Goal: Task Accomplishment & Management: Use online tool/utility

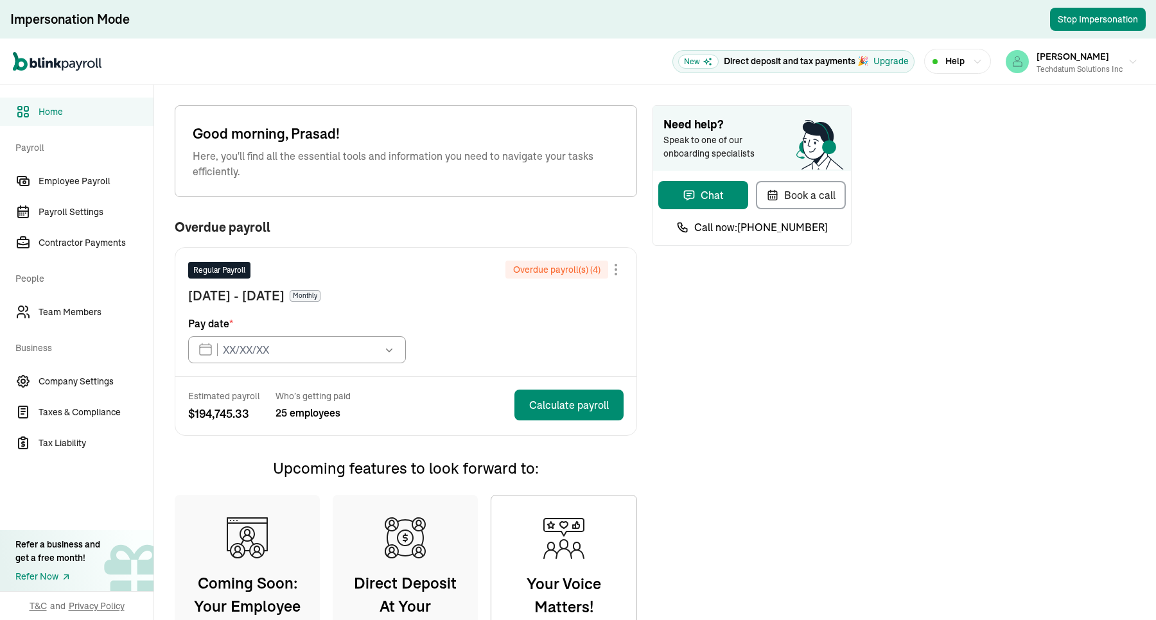
click at [714, 134] on span "Speak to one of our onboarding specialists" at bounding box center [718, 147] width 109 height 27
type input "[DATE]"
click at [96, 178] on span "Employee Payroll" at bounding box center [96, 181] width 115 height 13
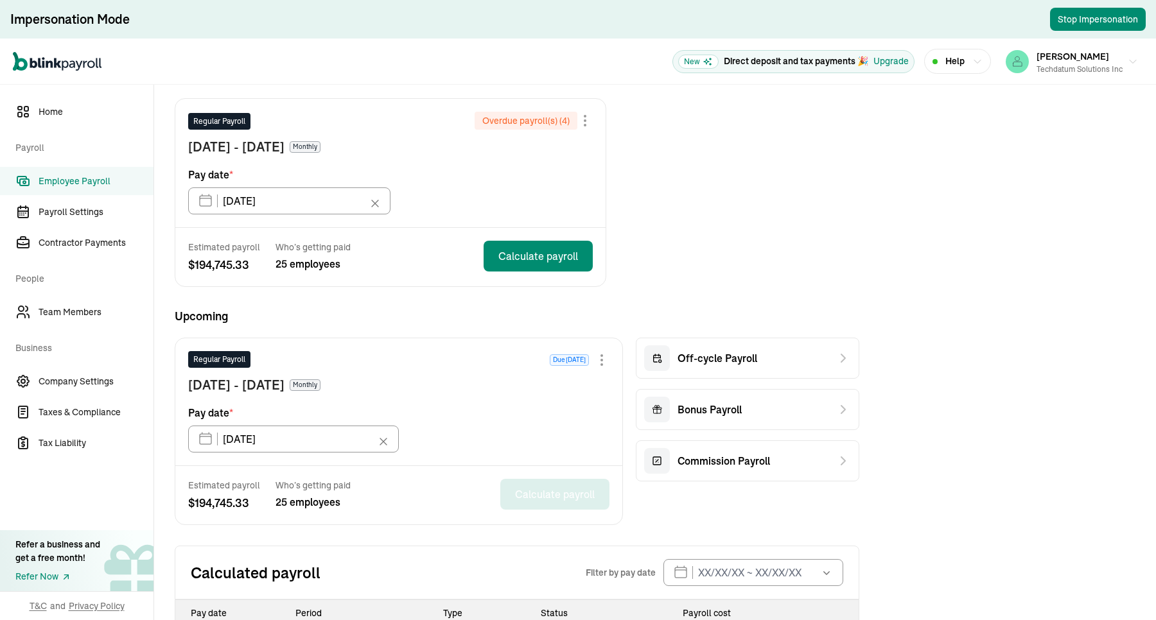
scroll to position [65, 0]
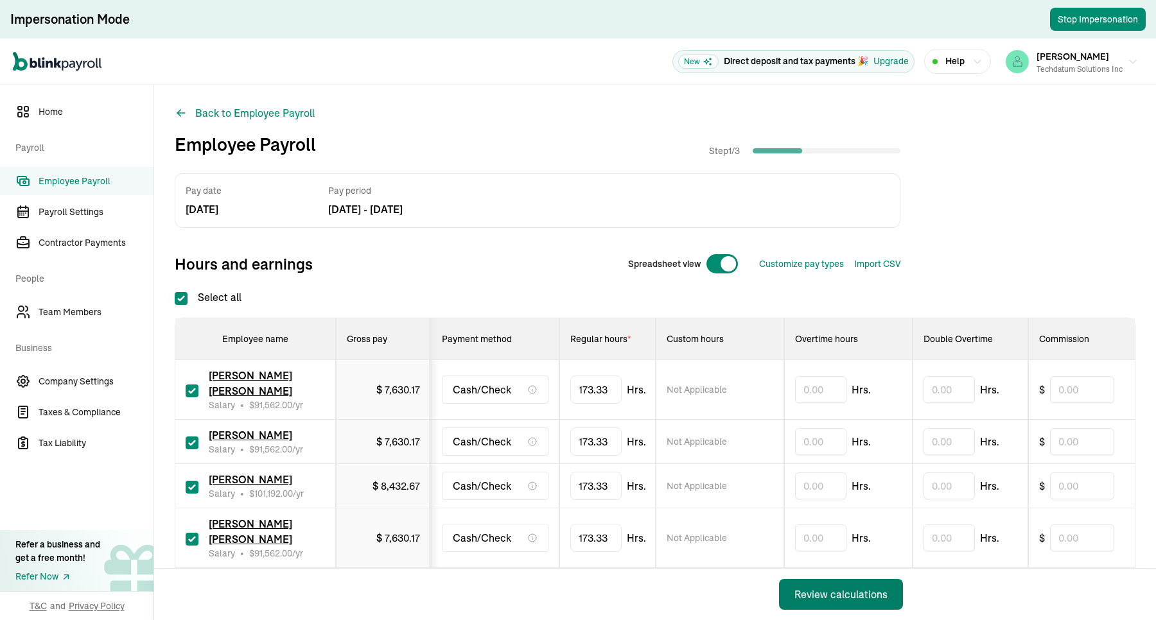
click at [820, 496] on button "Review calculations" at bounding box center [841, 594] width 124 height 31
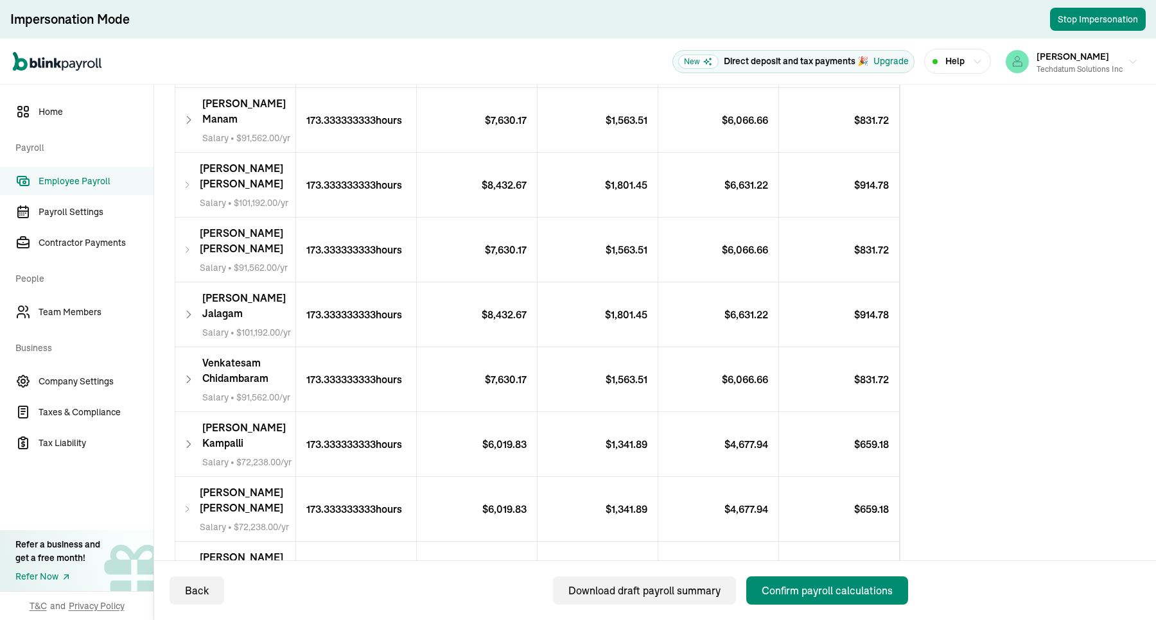
scroll to position [401, 0]
click at [798, 496] on div "Confirm payroll calculations" at bounding box center [827, 590] width 131 height 15
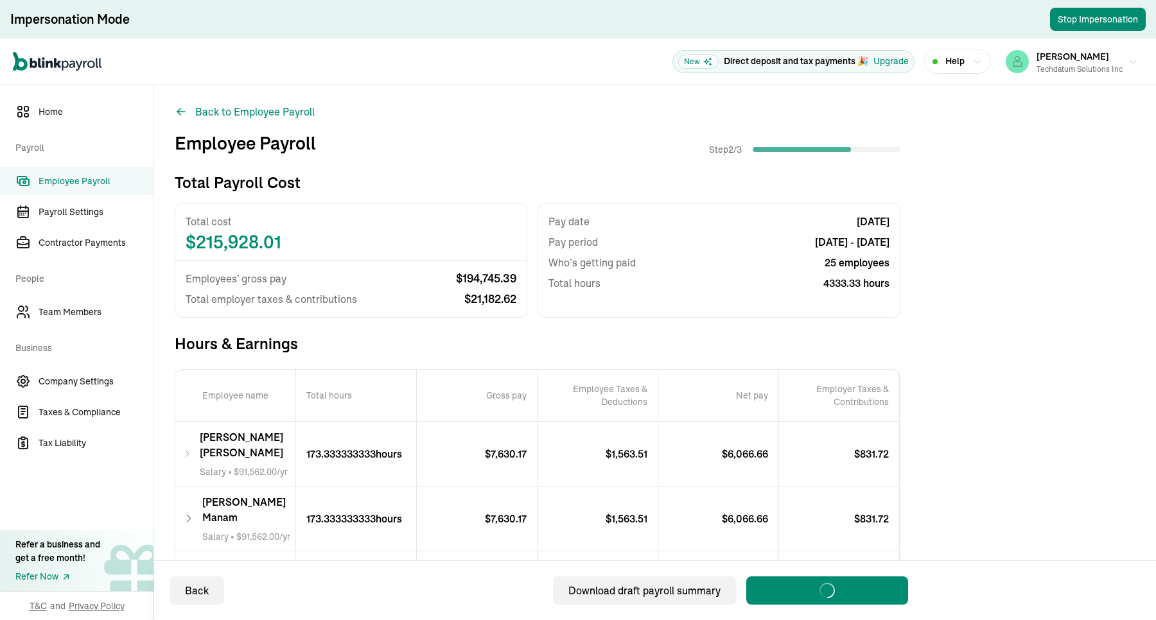
scroll to position [0, 0]
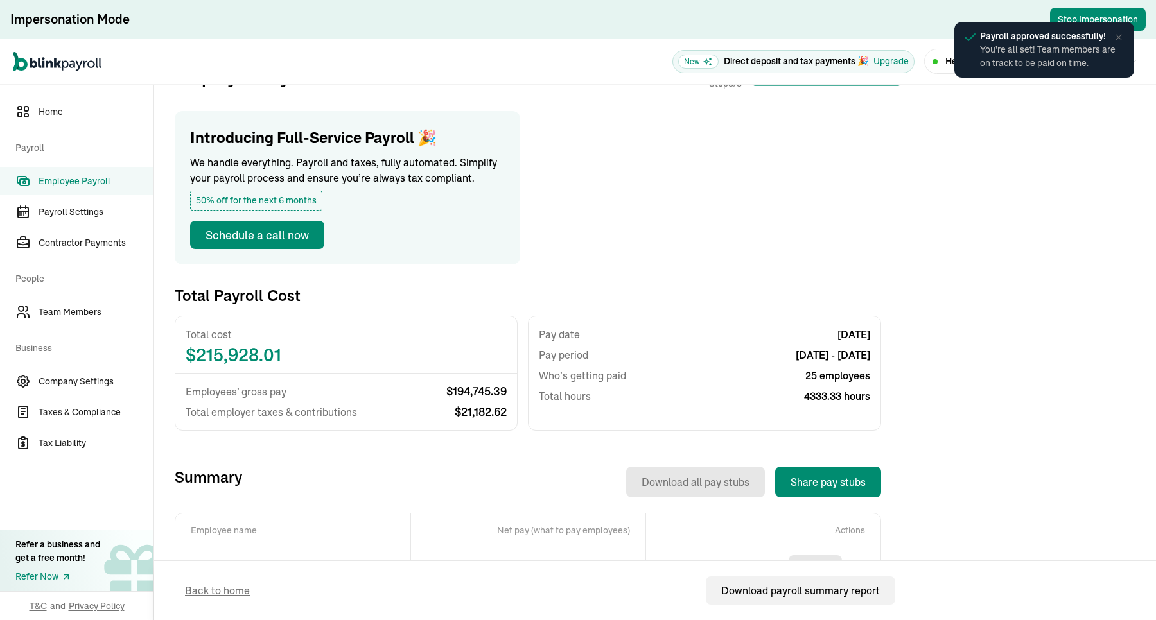
scroll to position [161, 0]
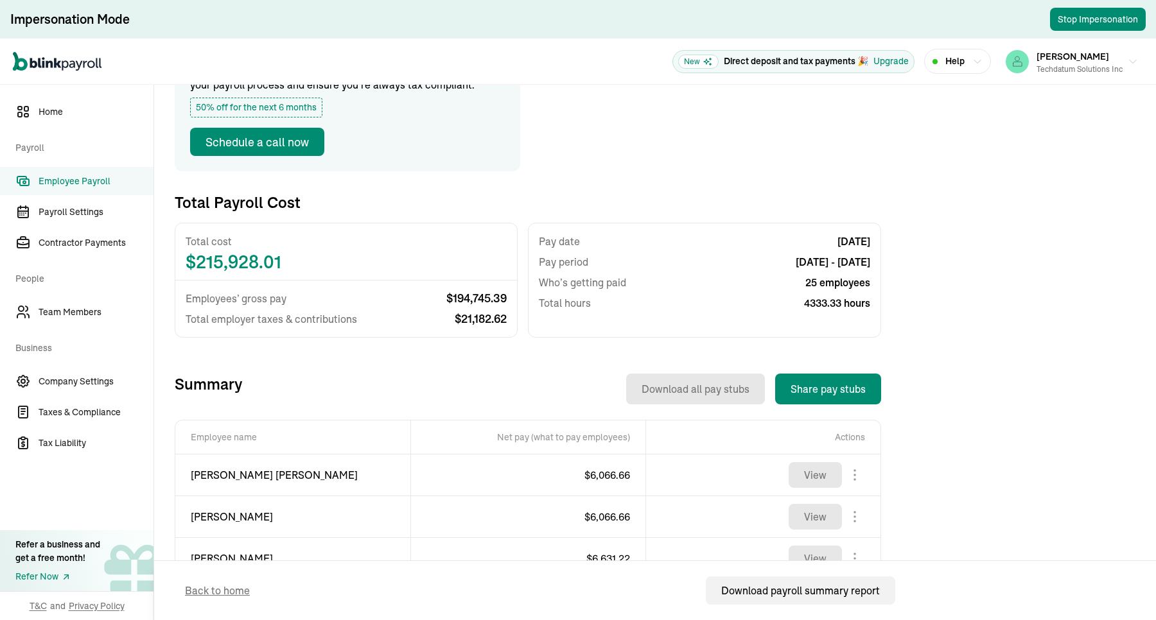
click at [104, 175] on span "Employee Payroll" at bounding box center [96, 181] width 115 height 13
